Goal: Task Accomplishment & Management: Manage account settings

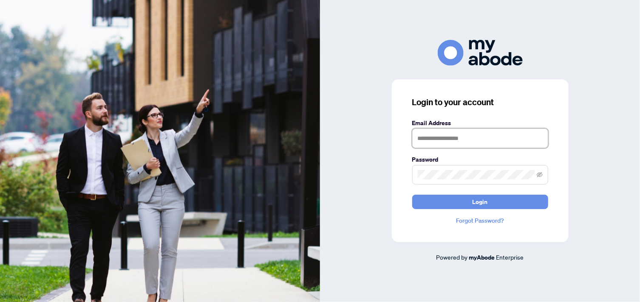
click at [423, 137] on input "text" at bounding box center [480, 139] width 136 height 20
type input "**********"
click at [433, 180] on span at bounding box center [480, 175] width 136 height 20
click at [412, 195] on button "Login" at bounding box center [480, 202] width 136 height 14
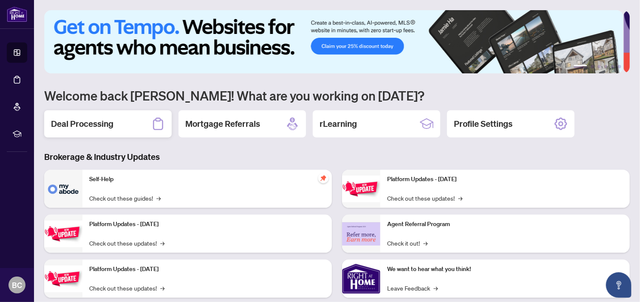
click at [87, 124] on h2 "Deal Processing" at bounding box center [82, 124] width 62 height 12
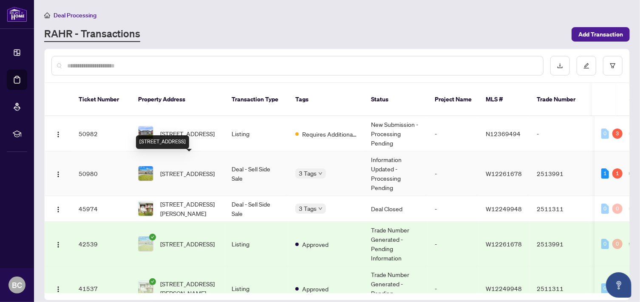
click at [207, 169] on span "[STREET_ADDRESS]" at bounding box center [187, 173] width 54 height 9
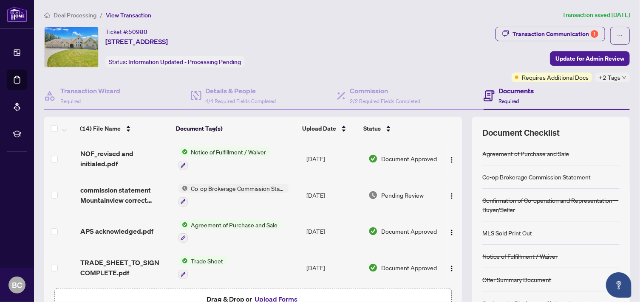
drag, startPoint x: 456, startPoint y: 163, endPoint x: 459, endPoint y: 185, distance: 21.9
click at [459, 185] on div "(14) File Name Document Tag(s) Upload Date Status (14) File Name Document Tag(s…" at bounding box center [336, 221] width 585 height 208
click at [224, 299] on span "Drag & Drop or Upload Forms" at bounding box center [252, 299] width 93 height 11
click at [266, 300] on button "Upload Forms" at bounding box center [276, 299] width 48 height 11
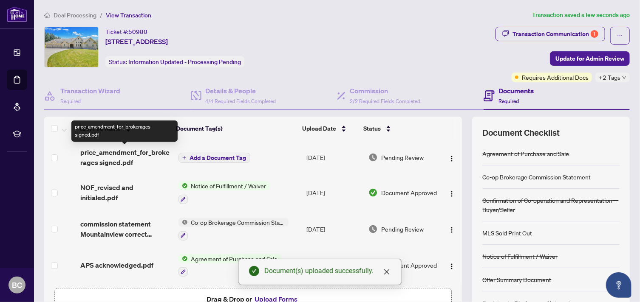
click at [112, 153] on span "price_amendment_for_brokerages signed.pdf" at bounding box center [125, 157] width 91 height 20
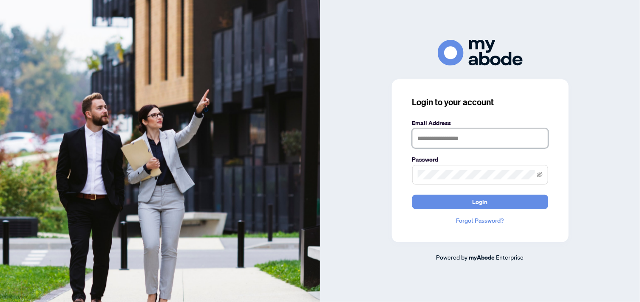
click at [467, 143] on input "text" at bounding box center [480, 139] width 136 height 20
type input "**********"
click at [412, 195] on button "Login" at bounding box center [480, 202] width 136 height 14
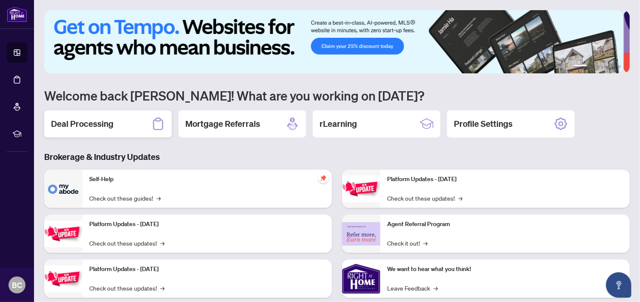
click at [120, 130] on div "Deal Processing" at bounding box center [107, 123] width 127 height 27
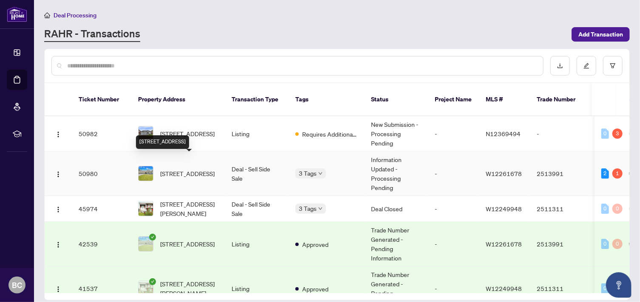
click at [170, 169] on span "[STREET_ADDRESS]" at bounding box center [187, 173] width 54 height 9
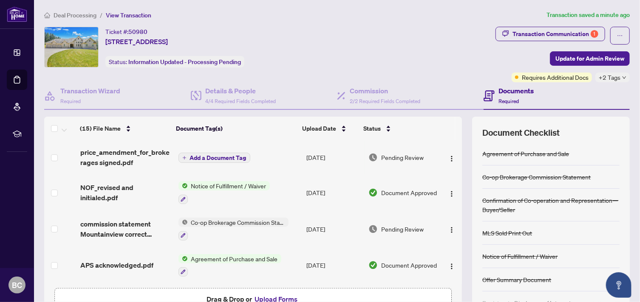
click at [201, 156] on span "Add a Document Tag" at bounding box center [218, 158] width 57 height 6
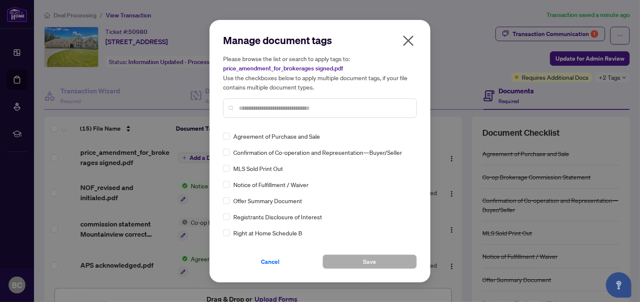
click at [260, 110] on input "text" at bounding box center [324, 108] width 171 height 9
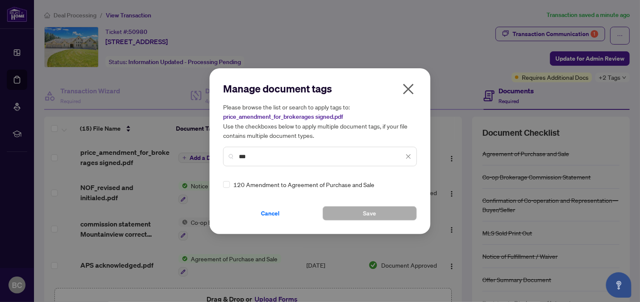
type input "***"
click at [338, 211] on button "Save" at bounding box center [369, 213] width 94 height 14
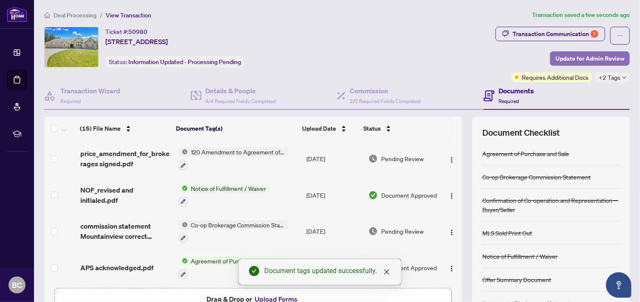
click at [583, 62] on span "Update for Admin Review" at bounding box center [589, 59] width 69 height 14
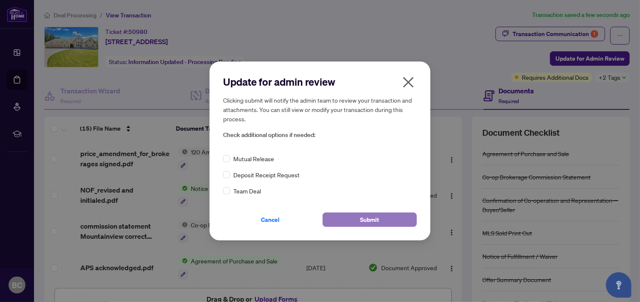
click at [370, 217] on span "Submit" at bounding box center [369, 220] width 19 height 14
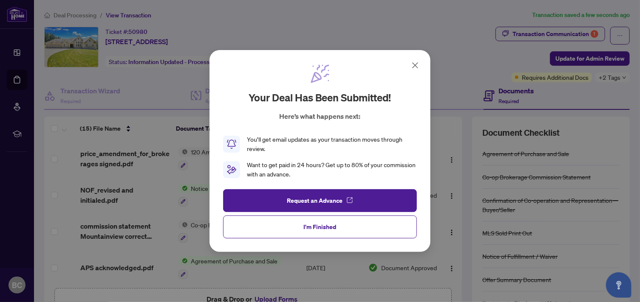
click at [415, 62] on icon at bounding box center [415, 65] width 10 height 10
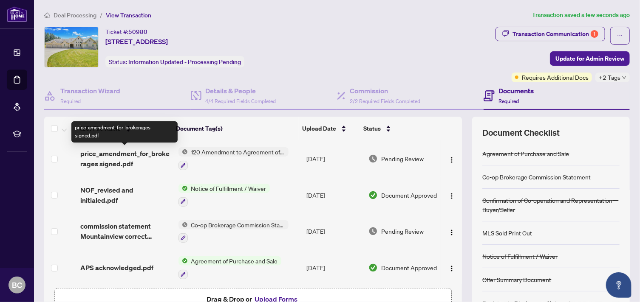
click at [126, 156] on span "price_amendment_for_brokerages signed.pdf" at bounding box center [125, 159] width 91 height 20
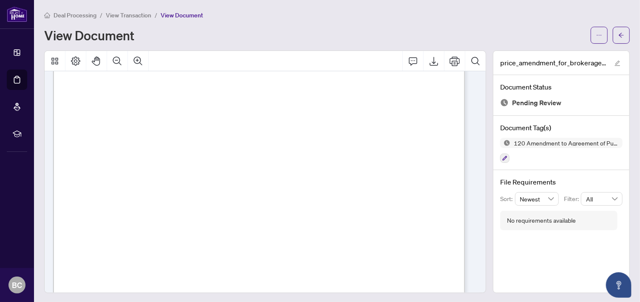
scroll to position [698, 0]
click at [618, 36] on icon "arrow-left" at bounding box center [621, 35] width 6 height 6
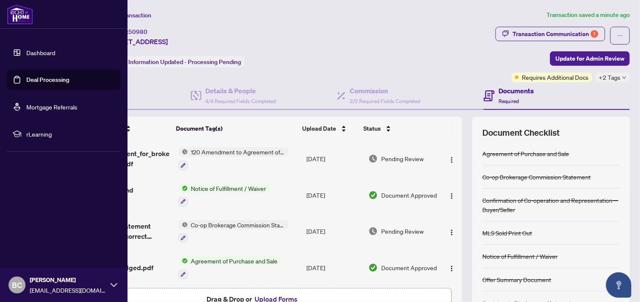
click at [17, 285] on span "BC" at bounding box center [17, 286] width 10 height 12
click at [47, 283] on span "[PERSON_NAME]" at bounding box center [68, 280] width 76 height 9
click at [24, 235] on button "Logout" at bounding box center [64, 235] width 114 height 14
